Goal: Obtain resource: Download file/media

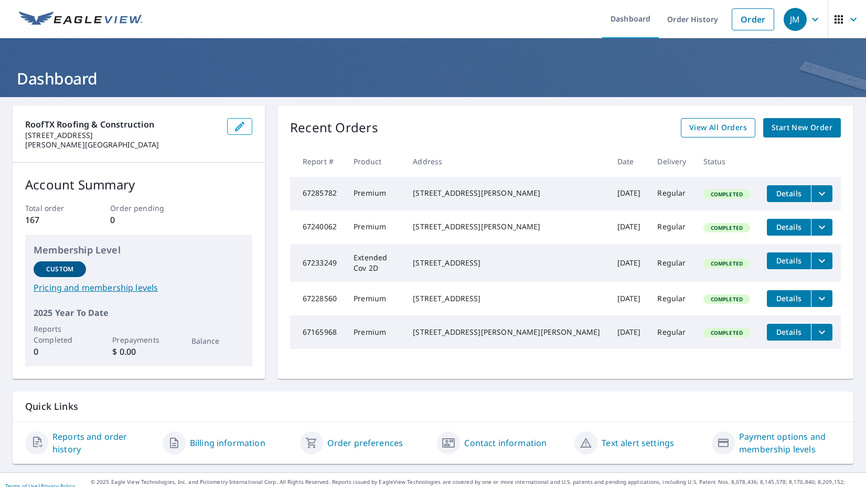
click at [719, 125] on span "View All Orders" at bounding box center [718, 127] width 58 height 13
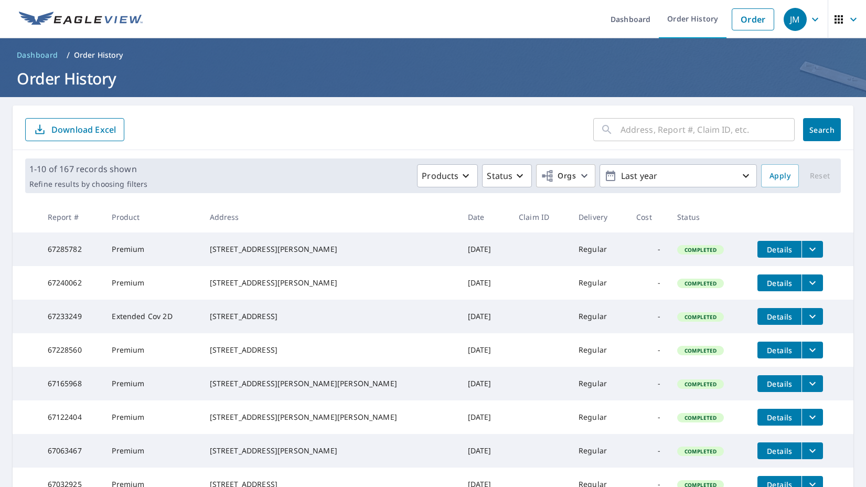
click at [676, 134] on input "text" at bounding box center [708, 129] width 174 height 29
type input "12903 steeple"
click at [822, 130] on button "Search" at bounding box center [822, 129] width 38 height 23
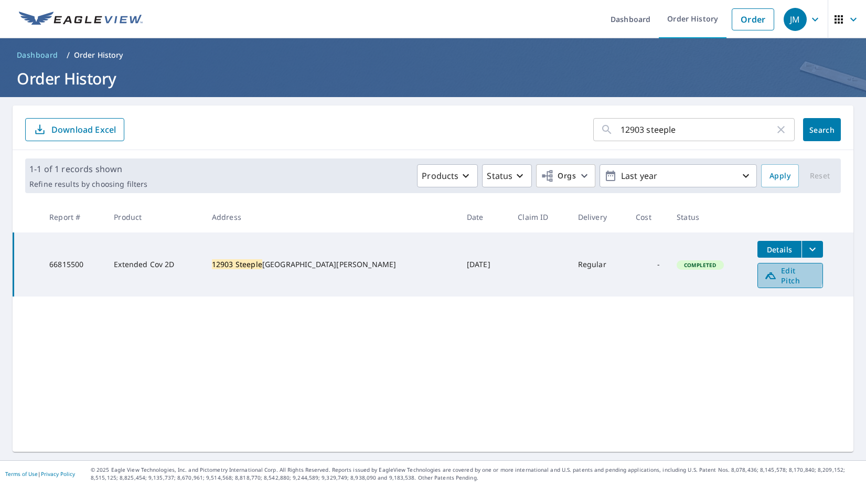
click at [764, 271] on icon at bounding box center [770, 275] width 13 height 13
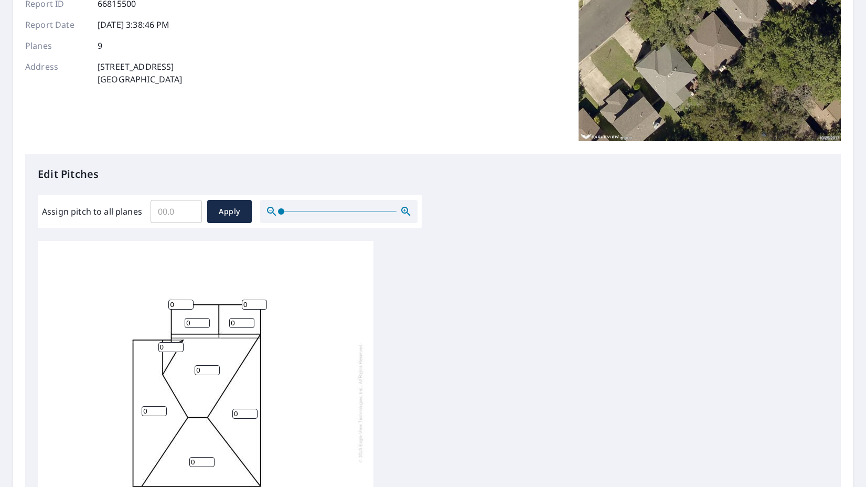
scroll to position [3, 0]
click at [189, 304] on input "1" at bounding box center [180, 305] width 25 height 10
click at [189, 302] on input "2" at bounding box center [180, 305] width 25 height 10
click at [189, 302] on input "3" at bounding box center [180, 305] width 25 height 10
type input "4"
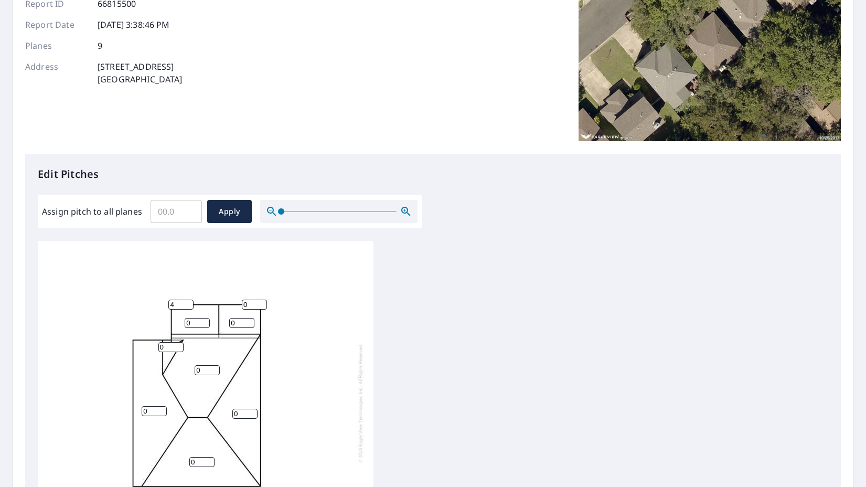
click at [189, 302] on input "4" at bounding box center [180, 305] width 25 height 10
click at [264, 302] on input "1" at bounding box center [254, 305] width 25 height 10
click at [264, 302] on input "2" at bounding box center [254, 305] width 25 height 10
click at [264, 302] on input "3" at bounding box center [254, 305] width 25 height 10
type input "4"
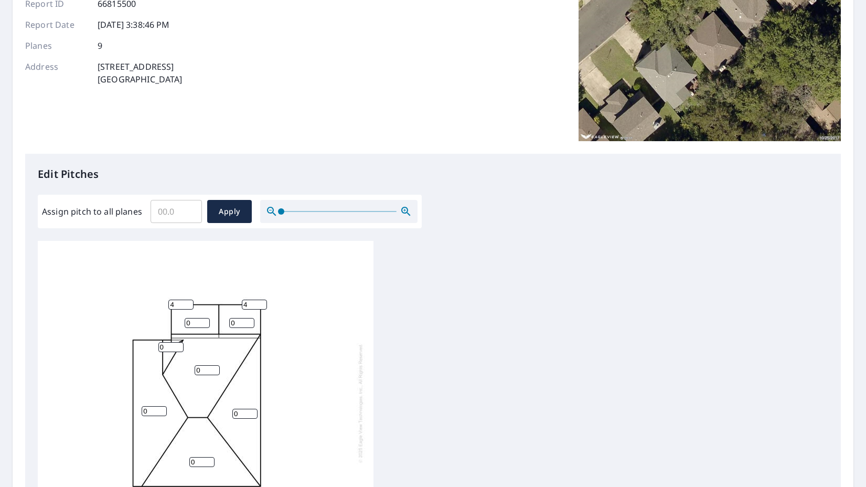
click at [264, 302] on input "4" at bounding box center [254, 305] width 25 height 10
click at [208, 319] on input "1" at bounding box center [197, 323] width 25 height 10
click at [208, 319] on input "2" at bounding box center [197, 323] width 25 height 10
click at [208, 319] on input "3" at bounding box center [197, 323] width 25 height 10
click at [208, 319] on input "4" at bounding box center [197, 323] width 25 height 10
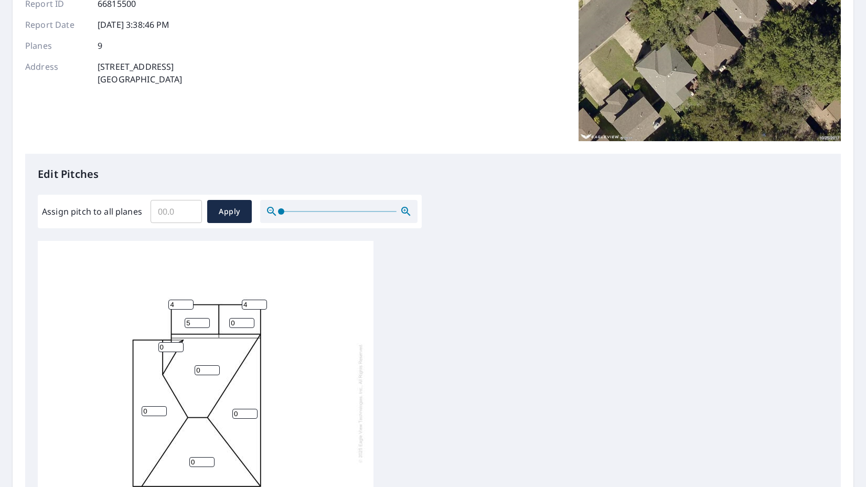
click at [208, 319] on input "5" at bounding box center [197, 323] width 25 height 10
click at [208, 319] on input "6" at bounding box center [197, 323] width 25 height 10
click at [208, 319] on input "7" at bounding box center [197, 323] width 25 height 10
type input "8"
click at [208, 319] on input "8" at bounding box center [197, 323] width 25 height 10
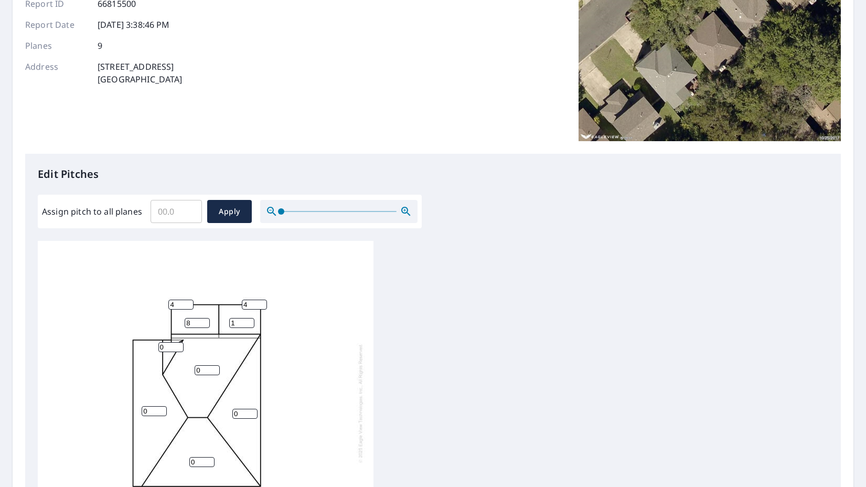
click at [250, 320] on input "1" at bounding box center [241, 323] width 25 height 10
click at [250, 320] on input "2" at bounding box center [241, 323] width 25 height 10
click at [250, 320] on input "3" at bounding box center [241, 323] width 25 height 10
click at [250, 320] on input "4" at bounding box center [241, 323] width 25 height 10
click at [250, 320] on input "5" at bounding box center [241, 323] width 25 height 10
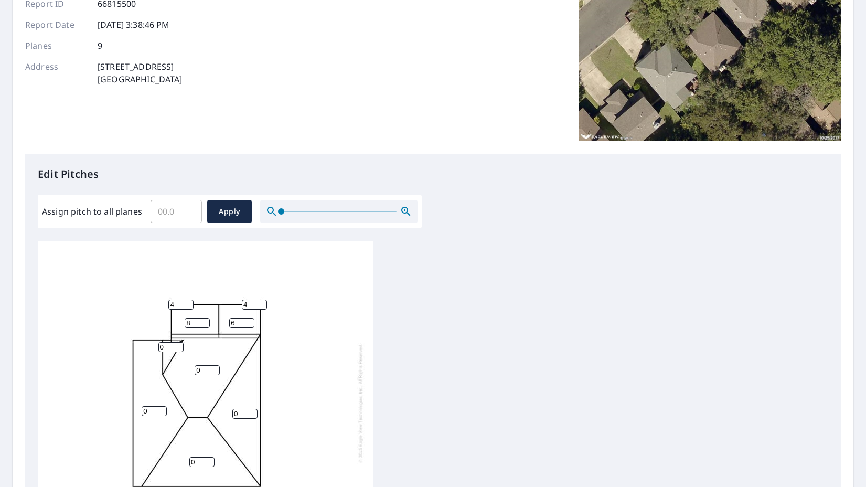
click at [250, 320] on input "6" at bounding box center [241, 323] width 25 height 10
click at [250, 320] on input "7" at bounding box center [241, 323] width 25 height 10
type input "8"
click at [250, 320] on input "8" at bounding box center [241, 323] width 25 height 10
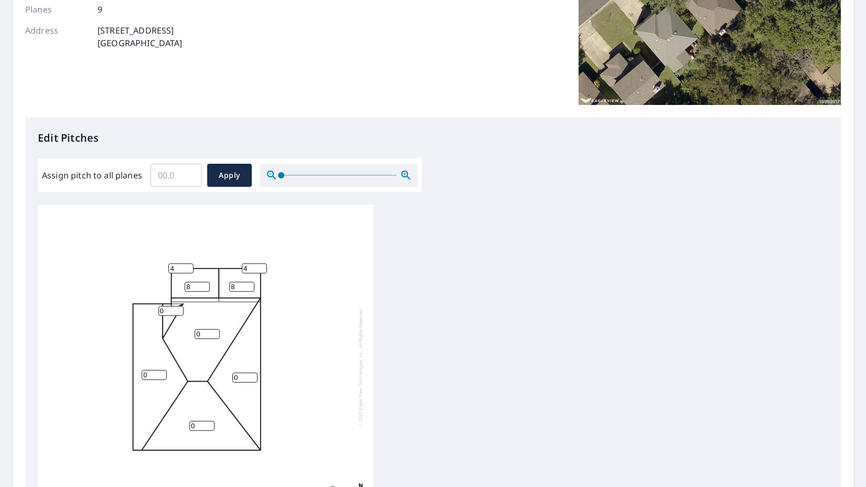
scroll to position [183, 0]
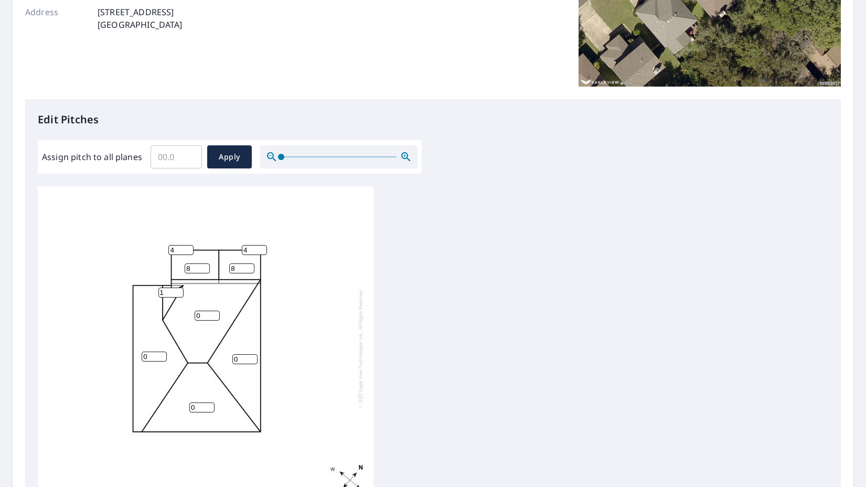
click at [178, 289] on input "1" at bounding box center [170, 292] width 25 height 10
click at [178, 289] on input "2" at bounding box center [170, 292] width 25 height 10
click at [178, 289] on input "3" at bounding box center [170, 292] width 25 height 10
click at [178, 289] on input "4" at bounding box center [170, 292] width 25 height 10
click at [178, 289] on input "5" at bounding box center [170, 292] width 25 height 10
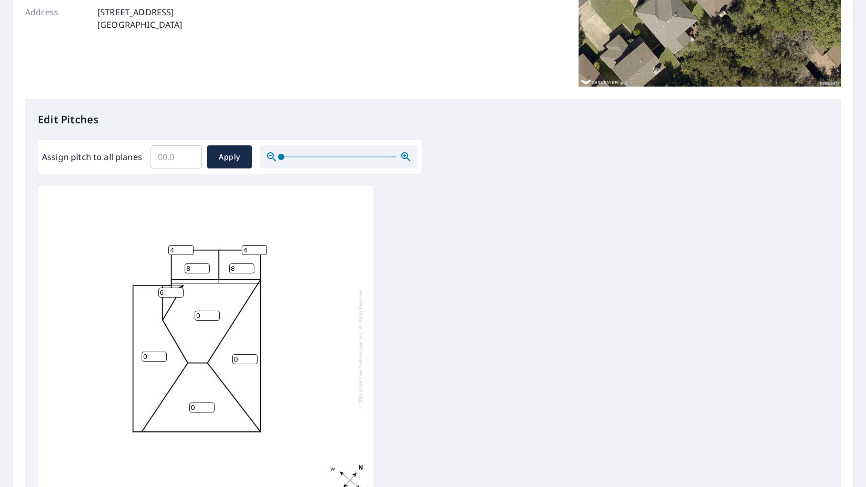
click at [178, 289] on input "6" at bounding box center [170, 292] width 25 height 10
type input "7"
click at [178, 289] on input "7" at bounding box center [170, 292] width 25 height 10
click at [215, 313] on input "1" at bounding box center [207, 316] width 25 height 10
click at [215, 313] on input "2" at bounding box center [207, 316] width 25 height 10
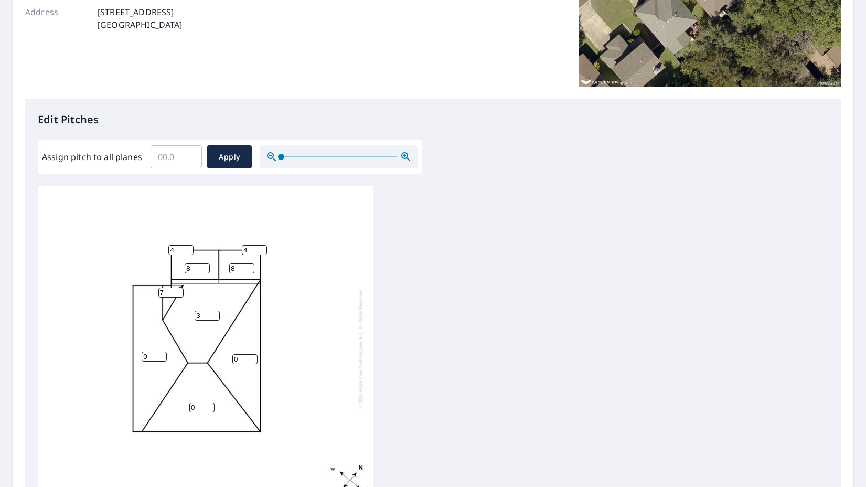
click at [215, 313] on input "3" at bounding box center [207, 316] width 25 height 10
click at [215, 313] on input "4" at bounding box center [207, 316] width 25 height 10
type input "5"
click at [215, 313] on input "5" at bounding box center [207, 316] width 25 height 10
click at [211, 404] on input "1" at bounding box center [201, 407] width 25 height 10
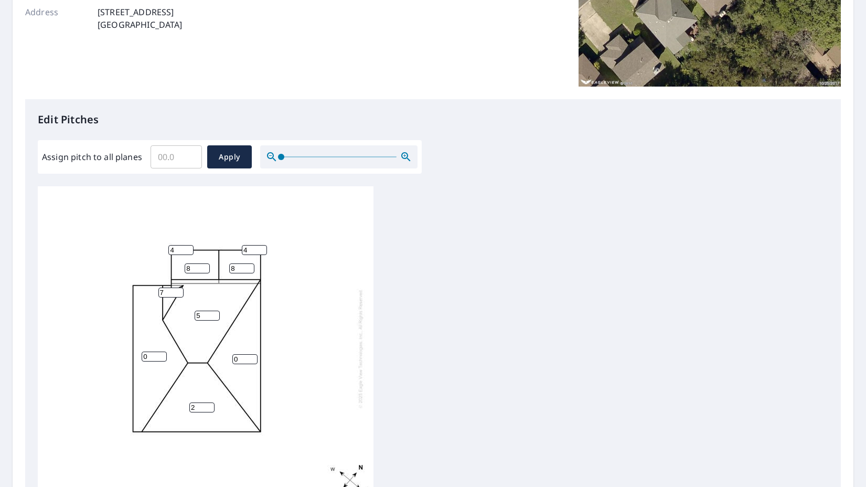
click at [211, 404] on input "2" at bounding box center [201, 407] width 25 height 10
click at [211, 404] on input "3" at bounding box center [201, 407] width 25 height 10
click at [211, 404] on input "4" at bounding box center [201, 407] width 25 height 10
type input "5"
click at [211, 404] on input "5" at bounding box center [201, 407] width 25 height 10
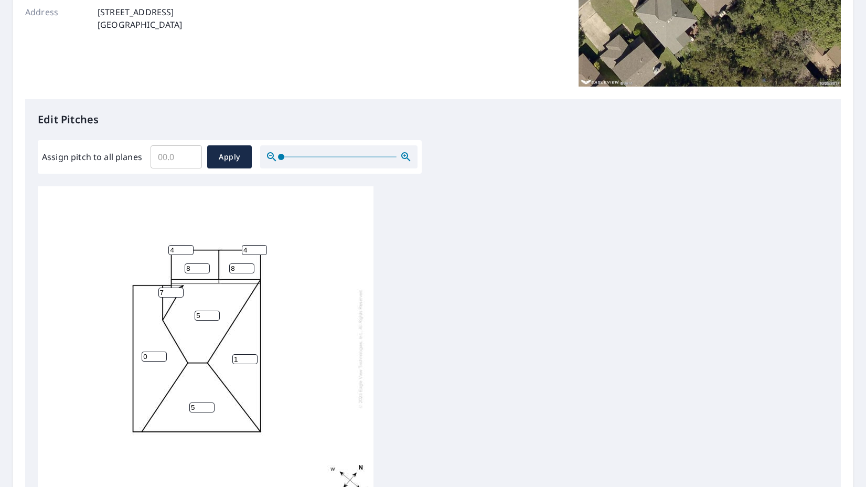
click at [252, 355] on input "1" at bounding box center [244, 359] width 25 height 10
click at [252, 355] on input "2" at bounding box center [244, 359] width 25 height 10
click at [252, 355] on input "3" at bounding box center [244, 359] width 25 height 10
click at [252, 355] on input "4" at bounding box center [244, 359] width 25 height 10
click at [252, 355] on input "5" at bounding box center [244, 359] width 25 height 10
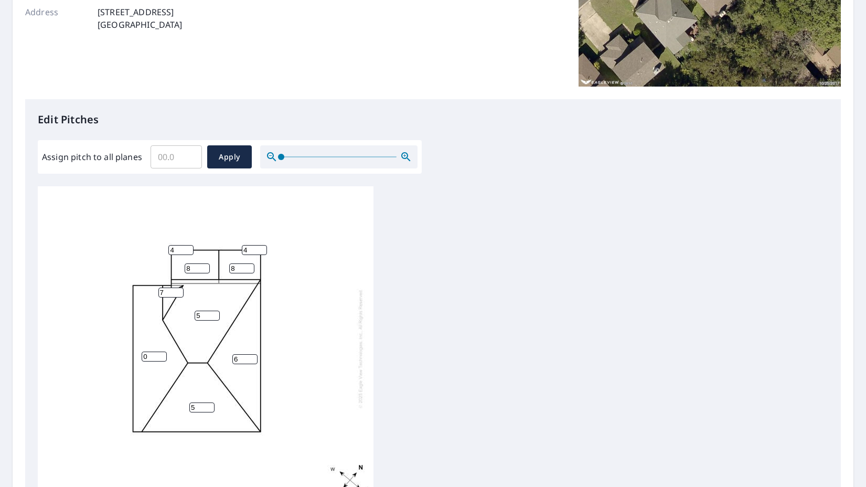
click at [252, 355] on input "6" at bounding box center [244, 359] width 25 height 10
type input "7"
click at [252, 355] on input "7" at bounding box center [244, 359] width 25 height 10
click at [161, 352] on input "1" at bounding box center [154, 356] width 25 height 10
click at [161, 352] on input "2" at bounding box center [154, 356] width 25 height 10
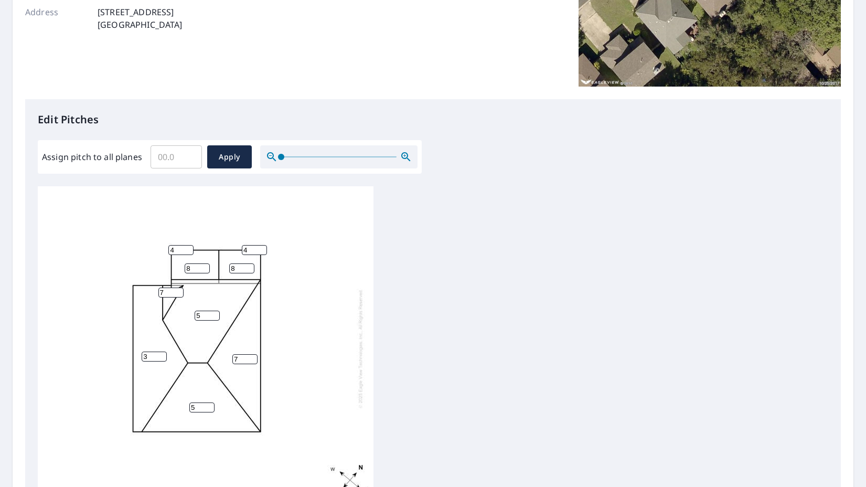
click at [161, 352] on input "3" at bounding box center [154, 356] width 25 height 10
click at [161, 352] on input "4" at bounding box center [154, 356] width 25 height 10
click at [161, 352] on input "5" at bounding box center [154, 356] width 25 height 10
click at [161, 352] on input "6" at bounding box center [154, 356] width 25 height 10
type input "7"
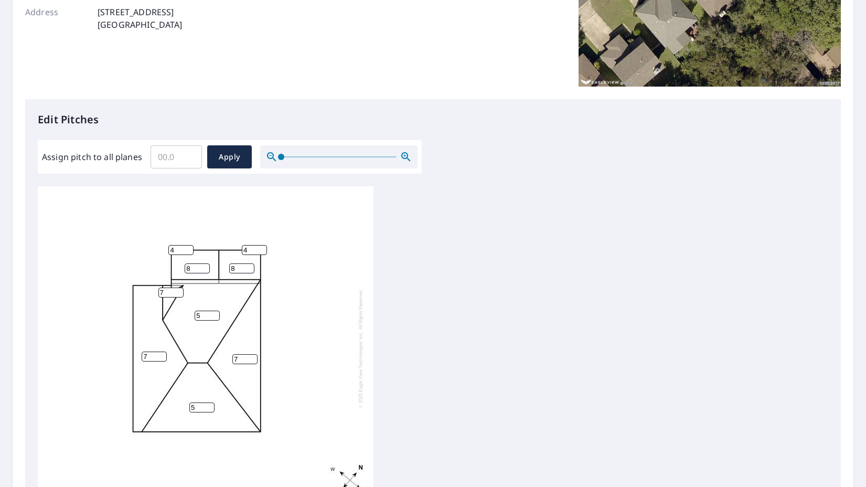
click at [161, 352] on input "7" at bounding box center [154, 356] width 25 height 10
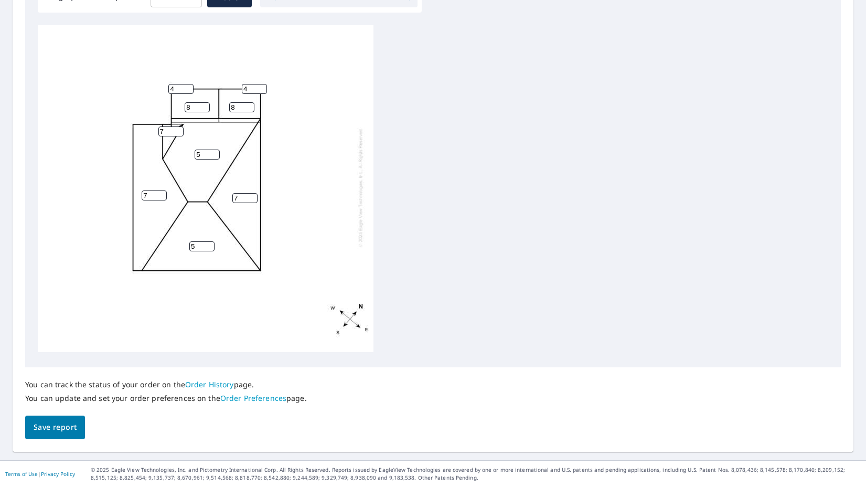
scroll to position [343, 0]
click at [66, 429] on span "Save report" at bounding box center [55, 427] width 43 height 13
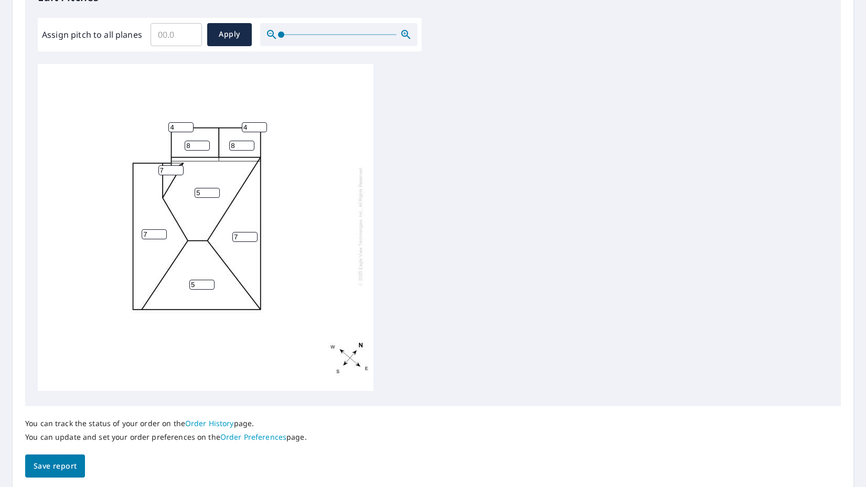
scroll to position [0, 0]
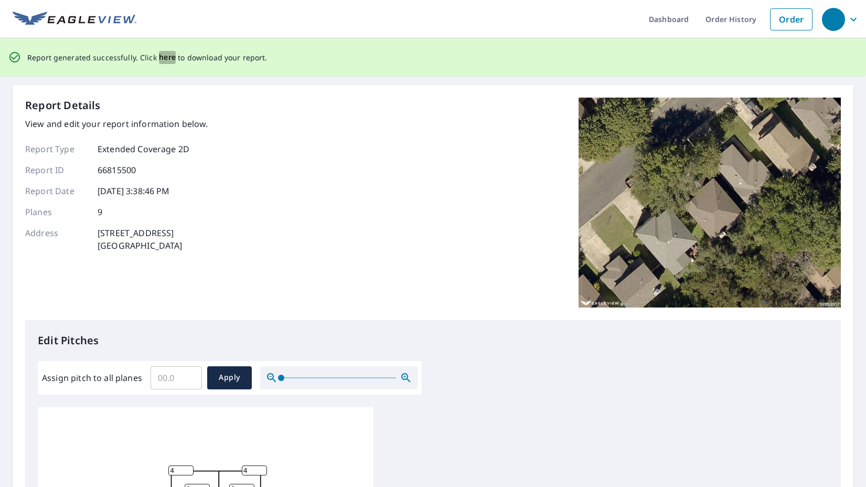
click at [165, 58] on span "here" at bounding box center [167, 57] width 17 height 13
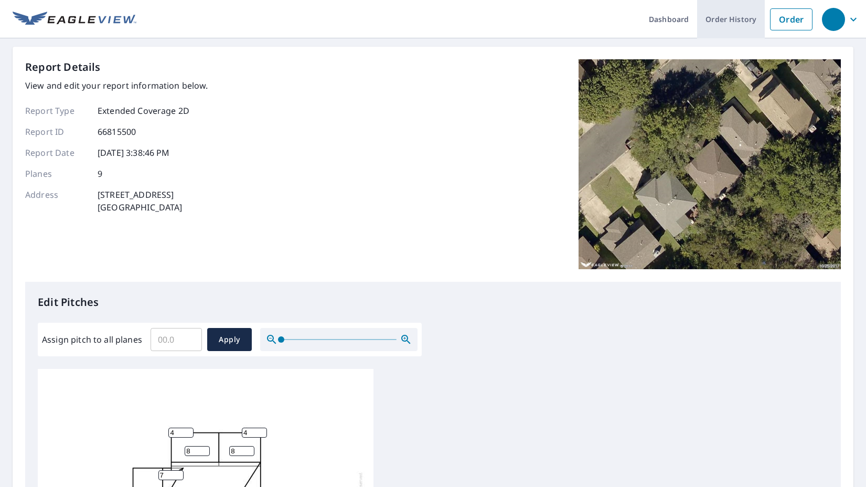
click at [736, 17] on link "Order History" at bounding box center [731, 19] width 68 height 38
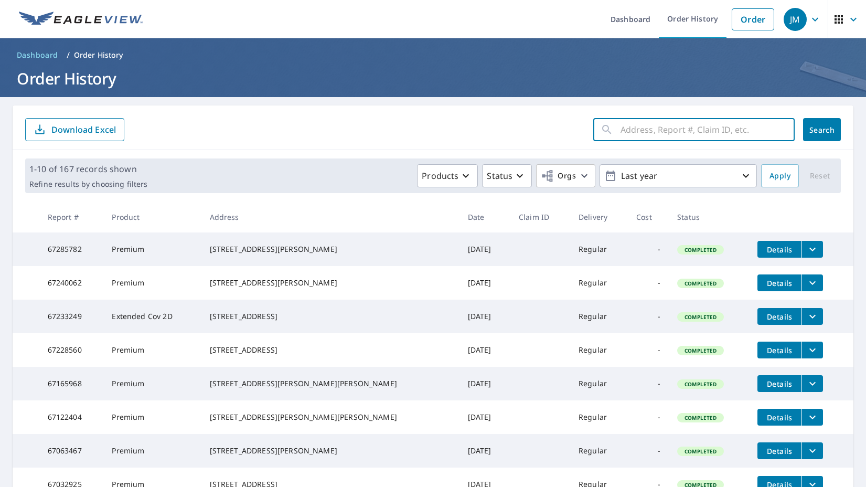
click at [629, 129] on input "text" at bounding box center [708, 129] width 174 height 29
type input "12903"
click at [822, 130] on button "Search" at bounding box center [822, 129] width 38 height 23
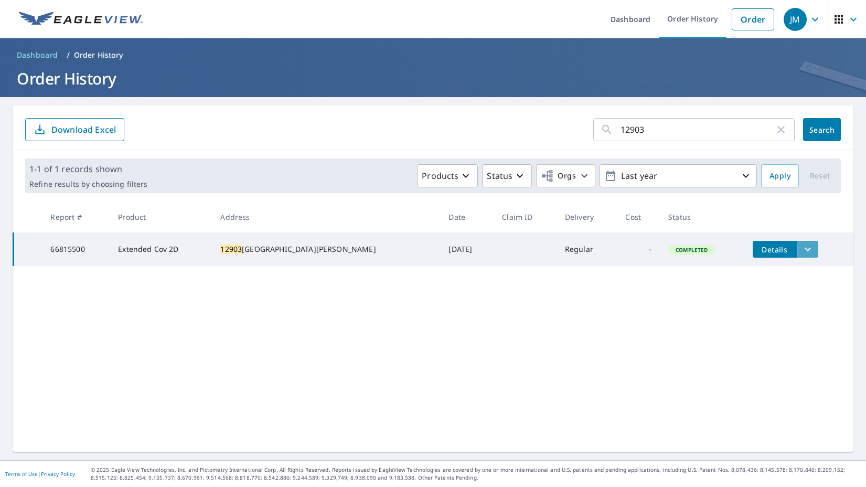
click at [802, 247] on icon "filesDropdownBtn-66815500" at bounding box center [808, 249] width 13 height 13
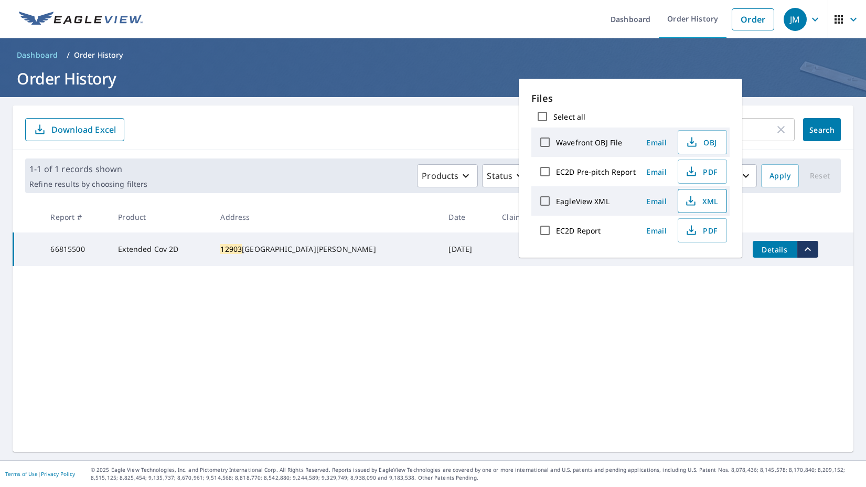
click at [701, 203] on span "XML" at bounding box center [702, 201] width 34 height 13
click at [654, 304] on div "12903 ​ Search Download Excel 1-1 of 1 records shown Refine results by choosing…" at bounding box center [433, 278] width 841 height 346
